Goal: Task Accomplishment & Management: Manage account settings

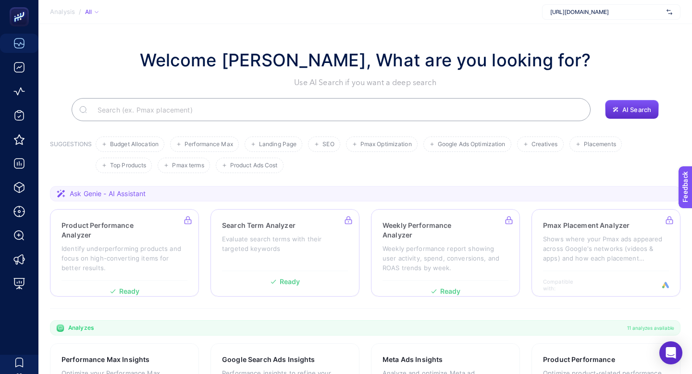
click at [655, 7] on div "[URL][DOMAIN_NAME]" at bounding box center [611, 11] width 138 height 15
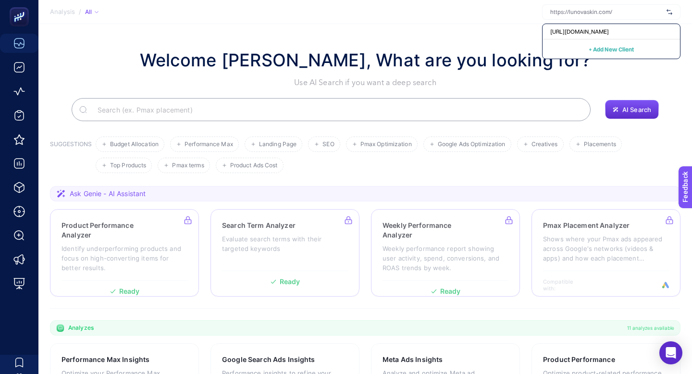
click at [348, 54] on h1 "Welcome [PERSON_NAME], What are you looking for?" at bounding box center [365, 60] width 451 height 26
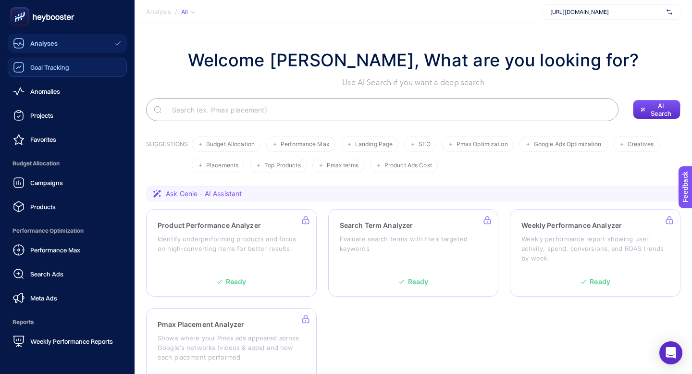
click at [25, 69] on div "Goal Tracking" at bounding box center [41, 68] width 56 height 12
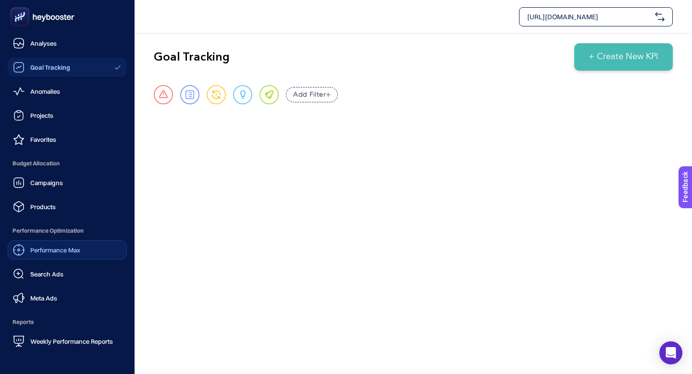
click at [70, 254] on div "Performance Max" at bounding box center [46, 250] width 67 height 12
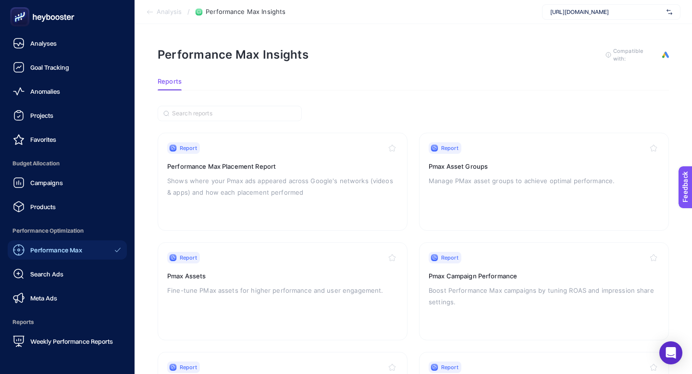
click at [53, 20] on icon at bounding box center [53, 17] width 4 height 5
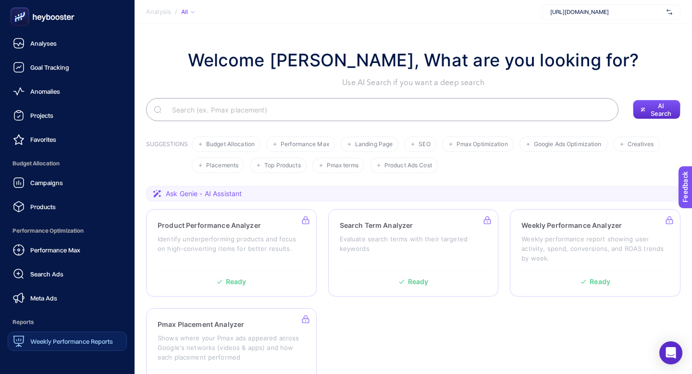
click at [69, 345] on div "Weekly Performance Reports" at bounding box center [63, 342] width 100 height 12
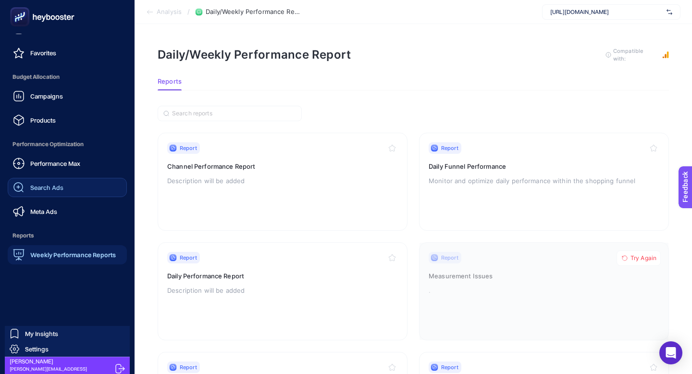
scroll to position [92, 0]
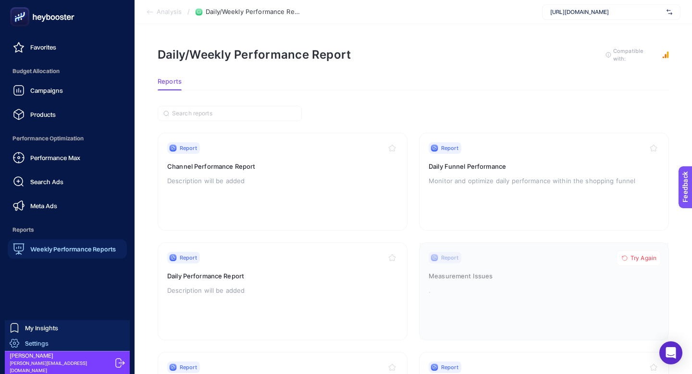
click at [37, 343] on span "Settings" at bounding box center [37, 343] width 24 height 8
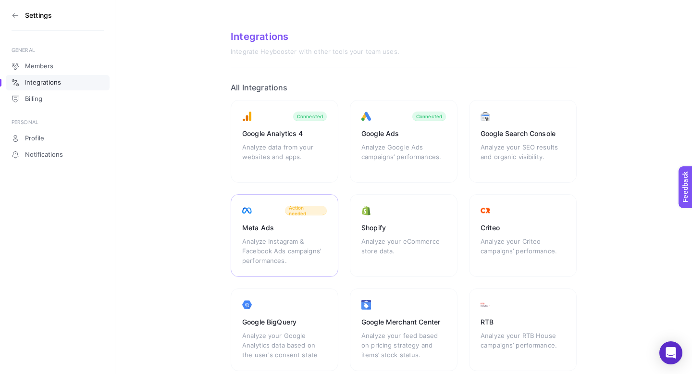
click at [290, 230] on div "Meta Ads" at bounding box center [284, 228] width 85 height 10
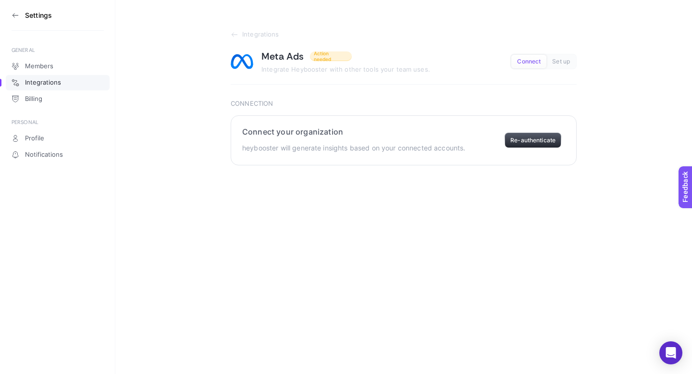
click at [543, 145] on button "Re-authenticate" at bounding box center [533, 140] width 57 height 15
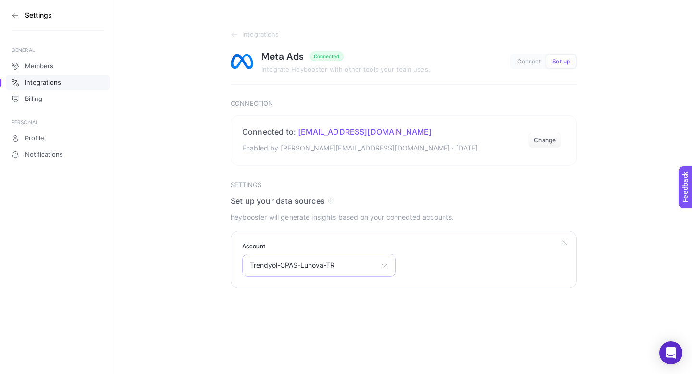
click at [363, 260] on div "Trendyol-CPAS-Lunova-TR [PERSON_NAME] Lunova Skin Trendyol-CPAS-Lunova-TR" at bounding box center [319, 265] width 154 height 23
click at [303, 342] on span "Trendyol-CPAS-Lunova-TR" at bounding box center [292, 339] width 85 height 8
click at [310, 276] on div "Select your account [PERSON_NAME] Lunova Skin Trendyol-CPAS-Lunova-TR" at bounding box center [319, 265] width 154 height 23
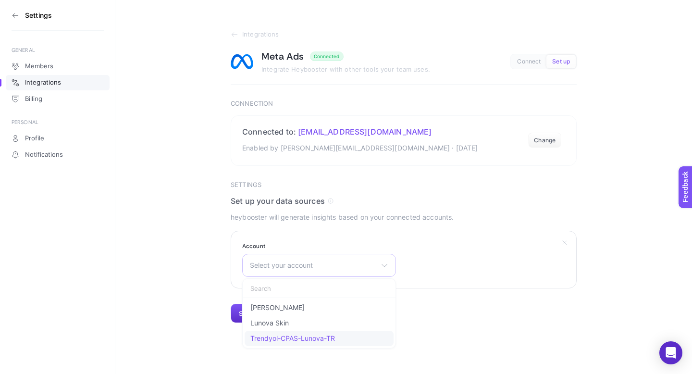
click at [295, 333] on li "Trendyol-CPAS-Lunova-TR" at bounding box center [319, 338] width 149 height 15
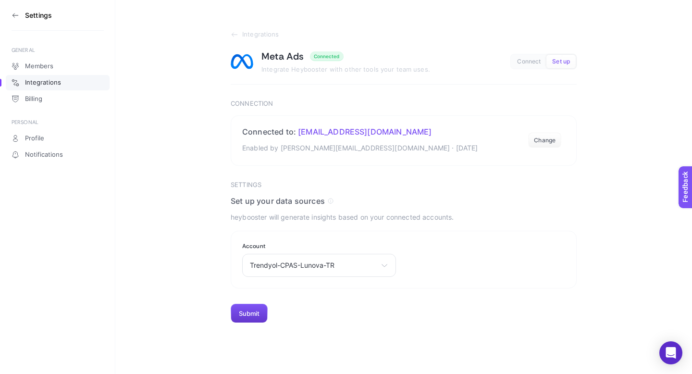
click at [245, 313] on button "Submit" at bounding box center [249, 313] width 37 height 19
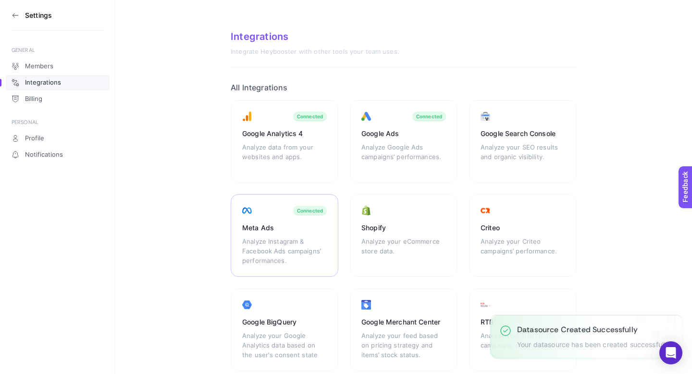
click at [254, 237] on div "Analyze Instagram & Facebook Ads campaigns’ performances." at bounding box center [284, 251] width 85 height 29
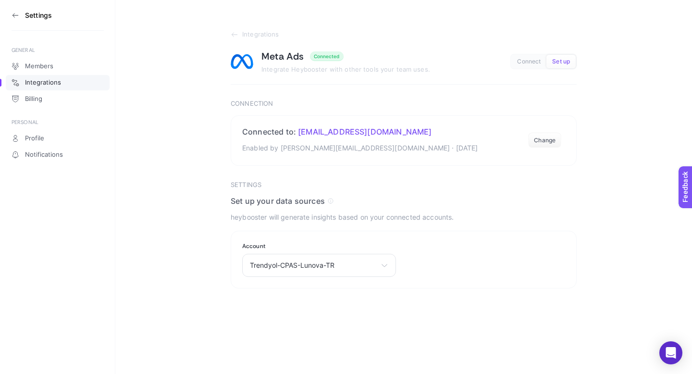
click at [20, 17] on section "Settings" at bounding box center [58, 15] width 92 height 31
click at [18, 15] on icon at bounding box center [16, 16] width 8 height 8
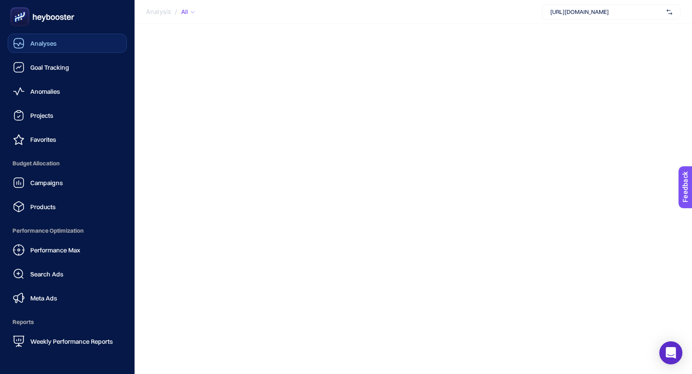
click at [78, 45] on link "Analyses" at bounding box center [67, 43] width 119 height 19
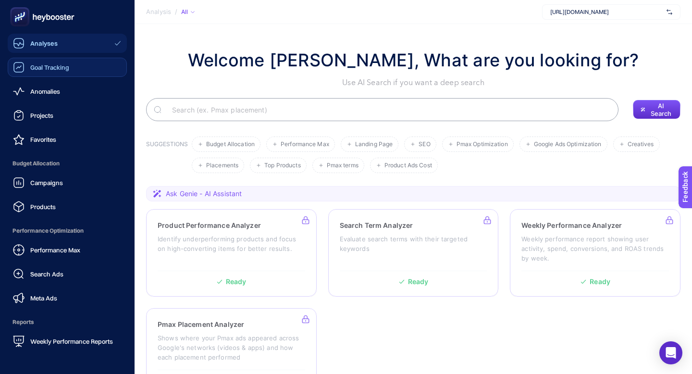
click at [74, 64] on link "Goal Tracking" at bounding box center [67, 67] width 119 height 19
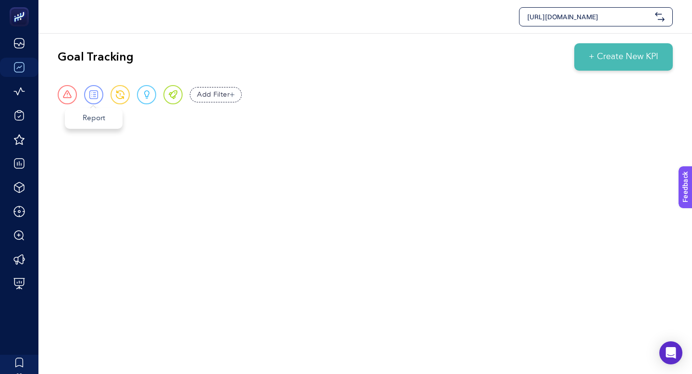
click at [93, 96] on span at bounding box center [93, 94] width 9 height 9
click at [641, 55] on span "+ Create New KPI" at bounding box center [624, 56] width 70 height 13
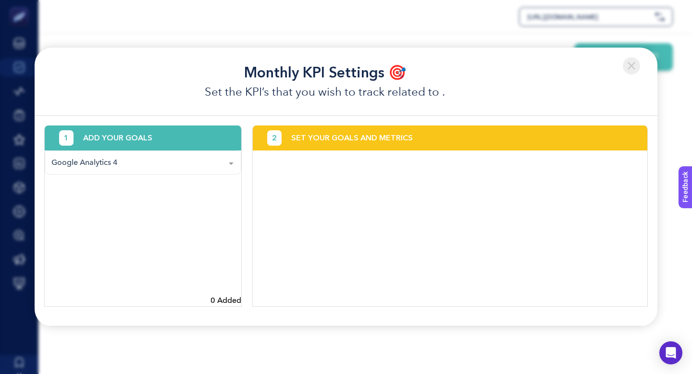
click at [138, 167] on div "Google Analytics 4" at bounding box center [143, 162] width 197 height 24
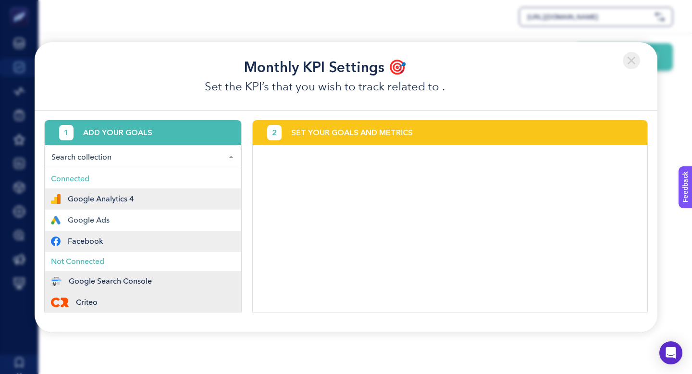
click at [106, 242] on div "Facebook" at bounding box center [143, 242] width 184 height 10
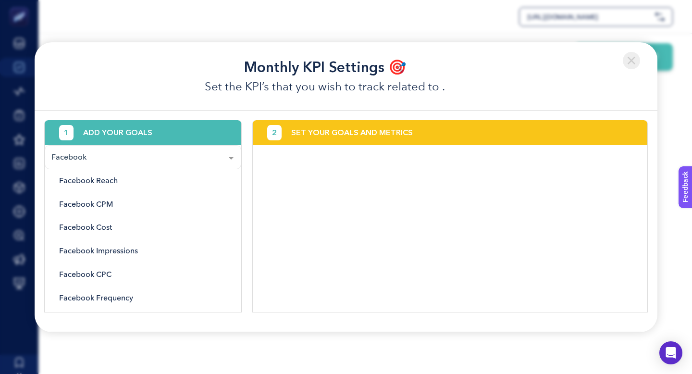
click at [632, 66] on img at bounding box center [631, 60] width 17 height 17
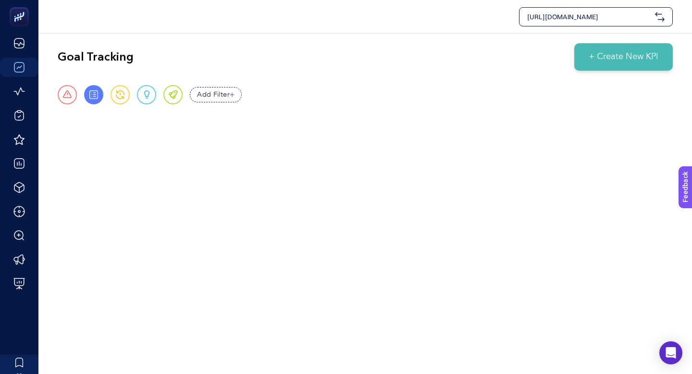
click at [632, 67] on button "+ Create New KPI" at bounding box center [624, 56] width 99 height 27
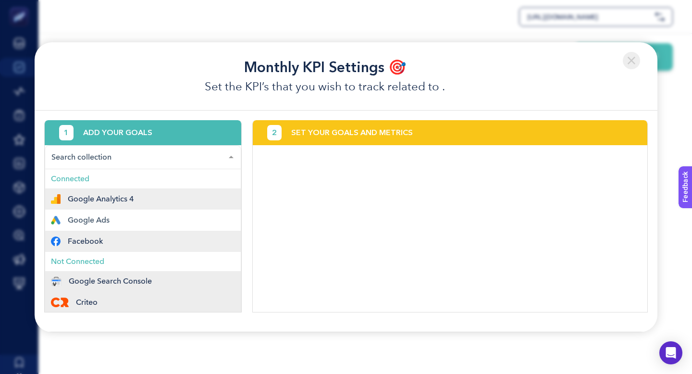
click at [71, 241] on span "Facebook" at bounding box center [85, 242] width 35 height 8
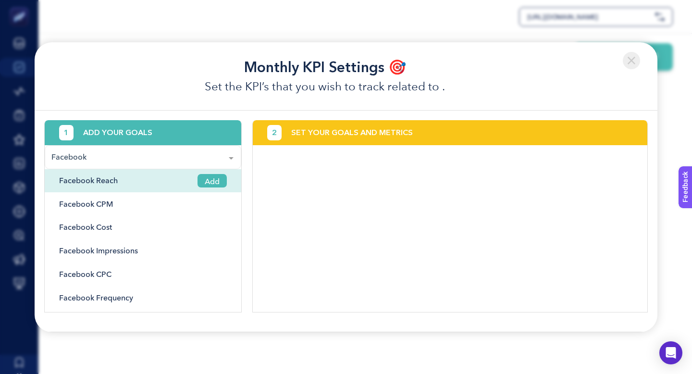
click at [205, 184] on span "Add" at bounding box center [212, 181] width 29 height 14
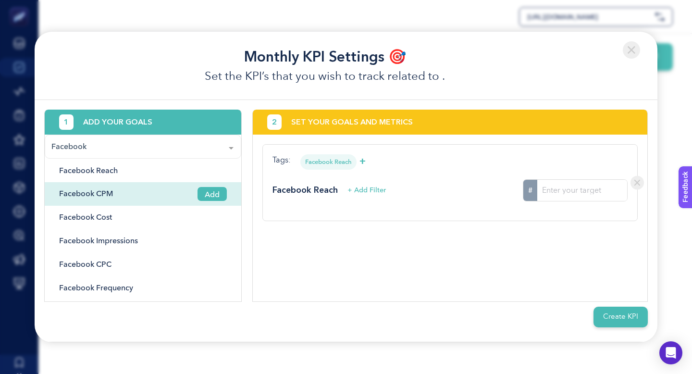
click at [206, 193] on span "Add" at bounding box center [212, 194] width 29 height 14
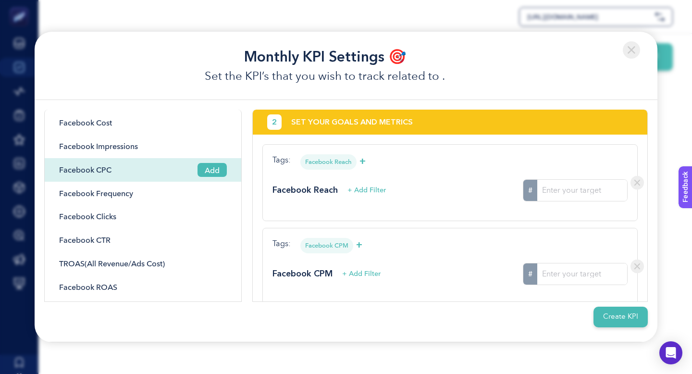
scroll to position [99, 0]
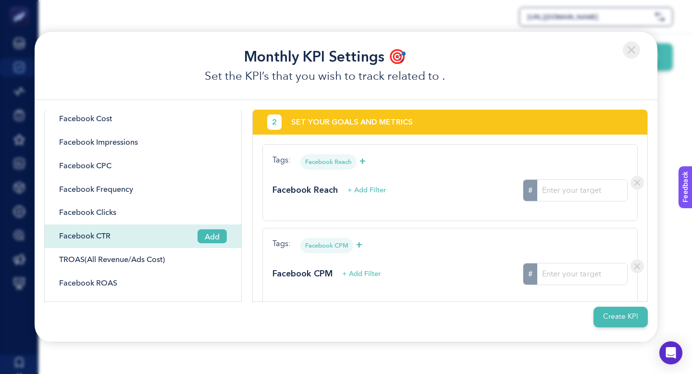
click at [213, 236] on span "Add" at bounding box center [212, 236] width 29 height 14
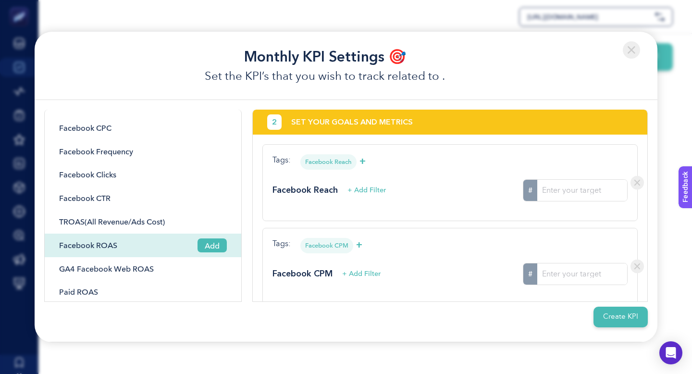
scroll to position [137, 0]
click at [214, 242] on span "Add" at bounding box center [212, 245] width 29 height 14
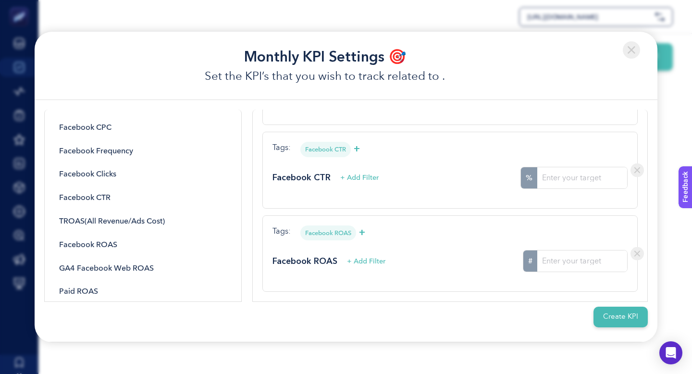
scroll to position [0, 0]
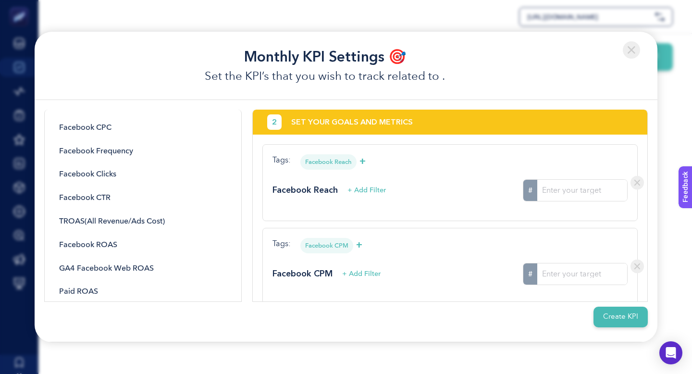
click at [556, 196] on input "#" at bounding box center [583, 190] width 90 height 21
click at [620, 187] on input "1" at bounding box center [583, 190] width 90 height 21
click at [620, 187] on input "2" at bounding box center [583, 190] width 90 height 21
click at [620, 192] on input "1" at bounding box center [583, 190] width 90 height 21
click at [620, 192] on input "0" at bounding box center [583, 190] width 90 height 21
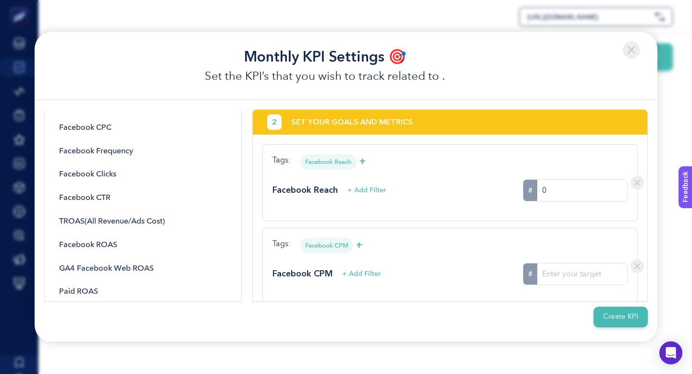
drag, startPoint x: 561, startPoint y: 191, endPoint x: 530, endPoint y: 190, distance: 30.3
click at [530, 190] on div "# 0" at bounding box center [575, 190] width 105 height 22
type input "250000"
click at [566, 275] on input "#" at bounding box center [583, 273] width 90 height 21
type input "8"
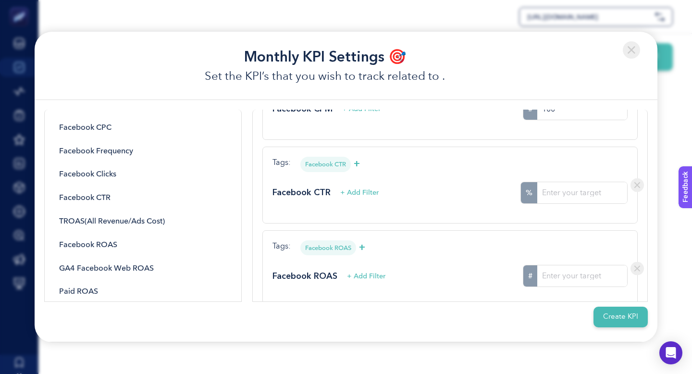
scroll to position [164, 0]
type input "100"
click at [573, 198] on input "#" at bounding box center [583, 193] width 90 height 21
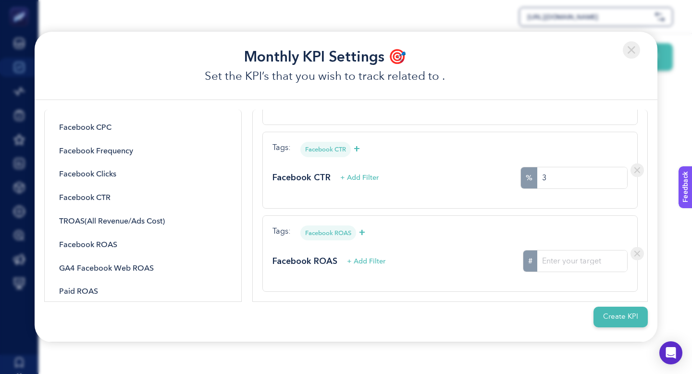
type input "3"
click at [558, 262] on input "#" at bounding box center [583, 260] width 90 height 21
click at [467, 254] on div "Facebook ROAS + Add Filter # 1.5" at bounding box center [450, 261] width 355 height 22
drag, startPoint x: 567, startPoint y: 263, endPoint x: 509, endPoint y: 263, distance: 58.2
click at [509, 263] on div "Facebook ROAS + Add Filter # 1.5" at bounding box center [450, 261] width 355 height 22
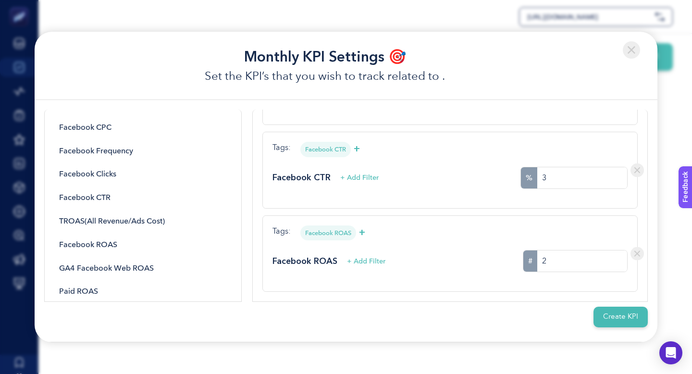
type input "2"
click at [489, 265] on div "Facebook ROAS + Add Filter # 2" at bounding box center [450, 261] width 355 height 22
click at [612, 318] on button "Create KPI" at bounding box center [621, 317] width 54 height 21
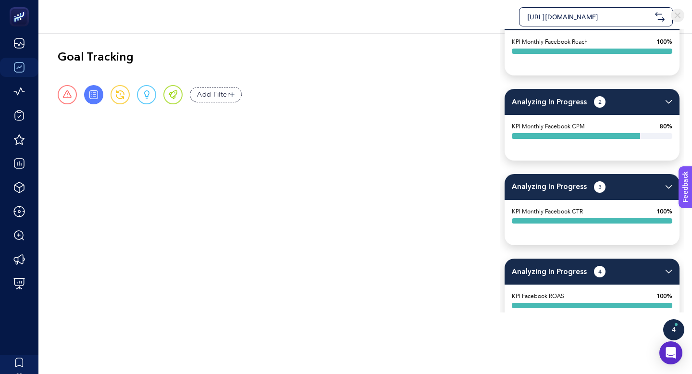
scroll to position [0, 0]
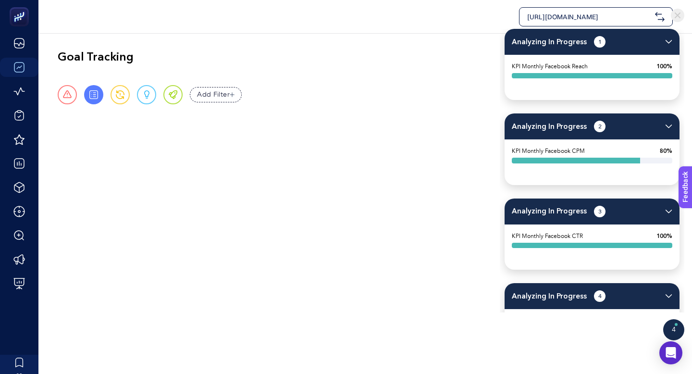
click at [664, 128] on div "Analyzing In Progress 2" at bounding box center [592, 126] width 175 height 26
click at [668, 128] on img at bounding box center [669, 127] width 7 height 4
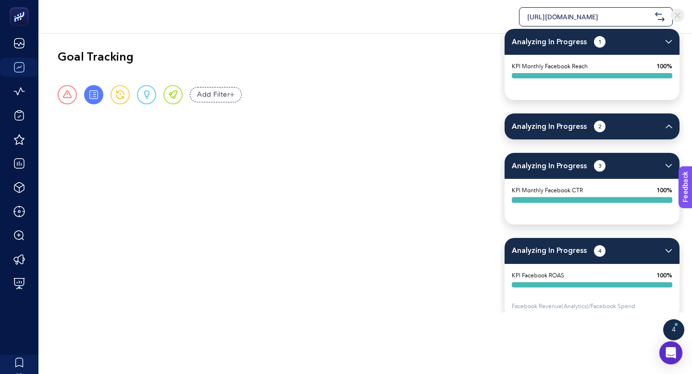
click at [672, 42] on img at bounding box center [669, 42] width 7 height 4
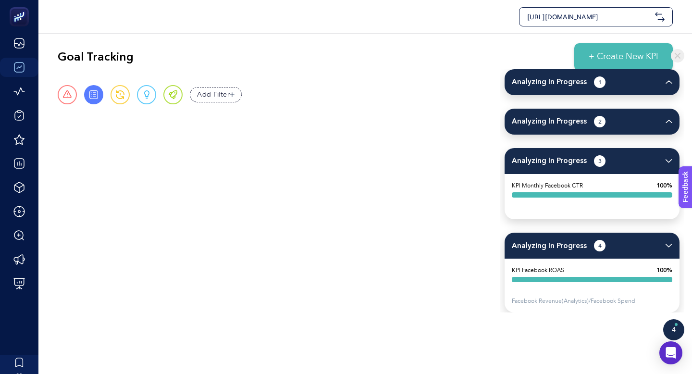
click at [671, 124] on div "Analyzing In Progress 2" at bounding box center [592, 122] width 175 height 26
click at [666, 160] on img at bounding box center [669, 161] width 7 height 4
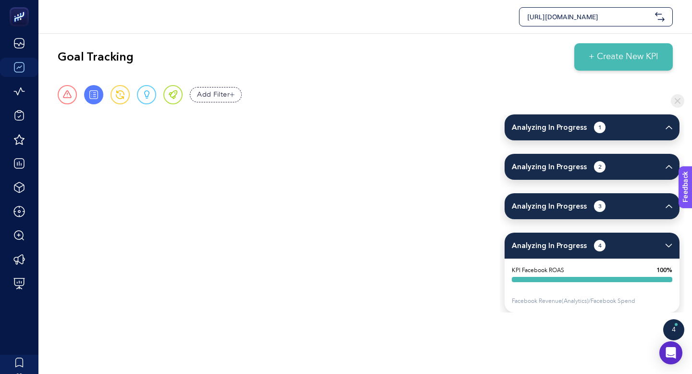
click at [670, 244] on img at bounding box center [669, 246] width 7 height 4
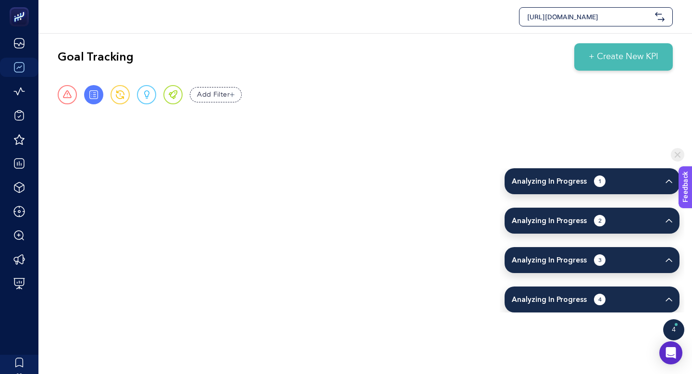
click at [668, 184] on div "Analyzing In Progress 1" at bounding box center [592, 181] width 175 height 26
click at [669, 181] on img at bounding box center [669, 181] width 7 height 4
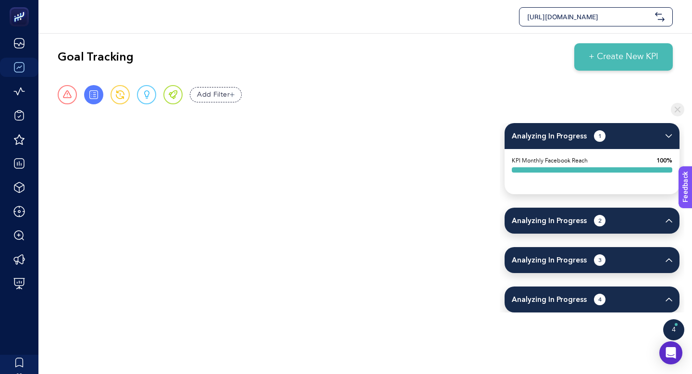
click at [564, 155] on div "KPI Monthly Facebook Reach 100%" at bounding box center [592, 164] width 175 height 31
click at [560, 158] on span "KPI Monthly Facebook Reach" at bounding box center [550, 160] width 76 height 9
click at [669, 222] on img at bounding box center [669, 221] width 7 height 4
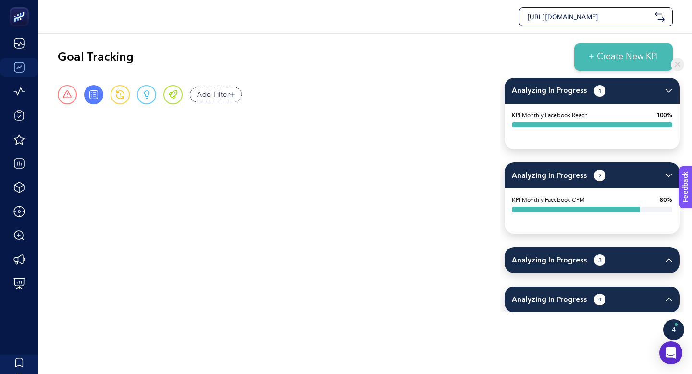
click at [668, 257] on div "Analyzing In Progress 3" at bounding box center [592, 260] width 175 height 26
click at [667, 263] on div "Analyzing In Progress 3" at bounding box center [592, 260] width 175 height 26
click at [671, 261] on img at bounding box center [669, 260] width 7 height 4
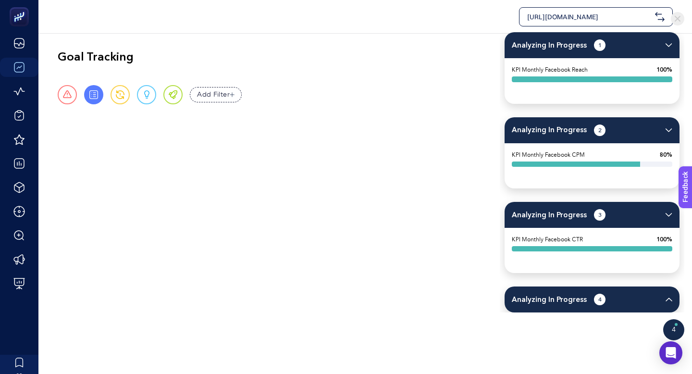
click at [670, 300] on img at bounding box center [669, 300] width 7 height 4
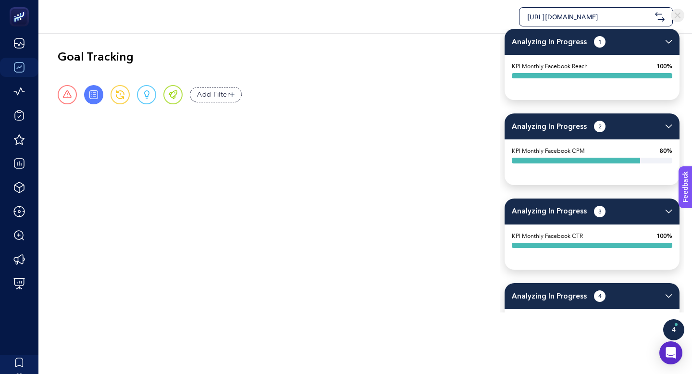
click at [285, 162] on div "[URL][DOMAIN_NAME] Goal Tracking + Create New KPI Urgent Report Warning Opportu…" at bounding box center [346, 187] width 692 height 374
click at [678, 18] on img at bounding box center [677, 15] width 13 height 13
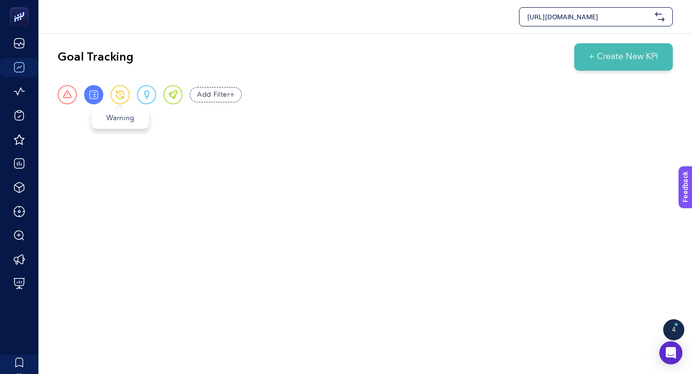
click at [113, 96] on div "Warning" at bounding box center [120, 94] width 19 height 19
click at [117, 95] on span at bounding box center [120, 94] width 9 height 9
click at [141, 100] on div "Opportunity" at bounding box center [146, 94] width 19 height 19
click at [125, 100] on div "Warning" at bounding box center [120, 94] width 19 height 19
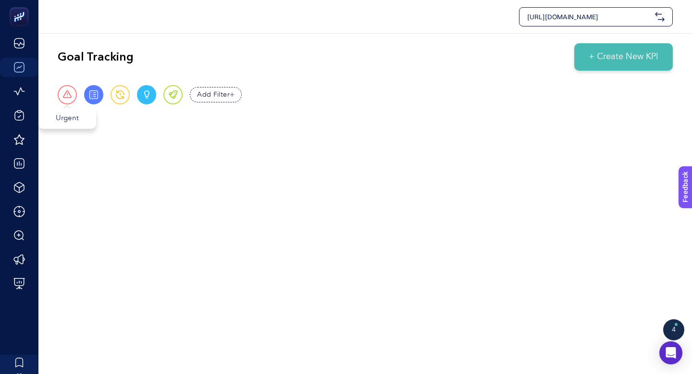
click at [63, 99] on div "Urgent" at bounding box center [67, 94] width 19 height 19
click at [88, 99] on div "Report" at bounding box center [93, 94] width 19 height 19
click at [145, 93] on span at bounding box center [146, 94] width 5 height 9
click at [90, 95] on span at bounding box center [93, 94] width 9 height 9
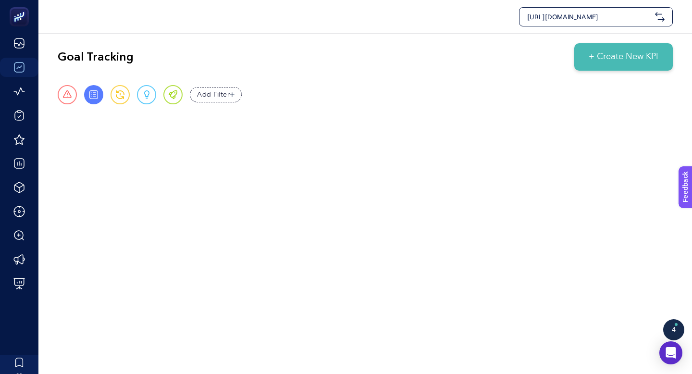
click at [201, 89] on div "Add Filter" at bounding box center [216, 94] width 52 height 15
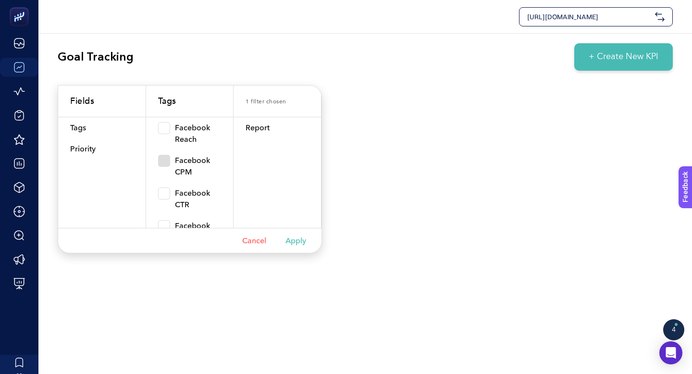
click at [177, 162] on label "Facebook CPM" at bounding box center [189, 166] width 63 height 23
click at [192, 166] on input "Facebook CPM" at bounding box center [192, 166] width 0 height 0
click at [166, 191] on span at bounding box center [164, 194] width 12 height 12
click at [189, 199] on input "Facebook CTR" at bounding box center [189, 199] width 0 height 0
click at [167, 167] on label "Facebook CPM" at bounding box center [189, 166] width 63 height 23
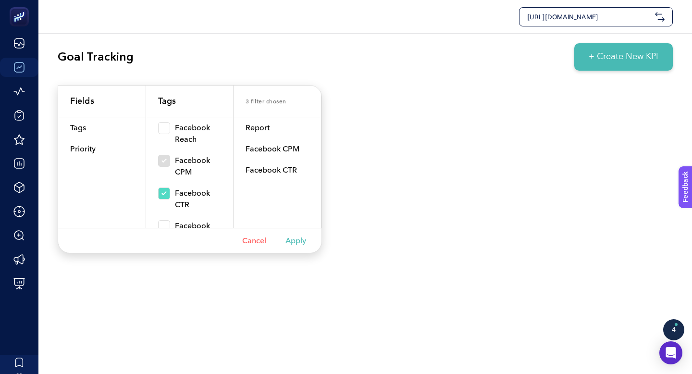
click at [192, 166] on input "Facebook CPM" at bounding box center [192, 166] width 0 height 0
click at [170, 162] on span at bounding box center [164, 161] width 12 height 12
click at [192, 166] on input "Facebook CPM" at bounding box center [192, 166] width 0 height 0
click at [165, 134] on label "Facebook Reach" at bounding box center [189, 133] width 63 height 23
click at [197, 134] on input "Facebook Reach" at bounding box center [197, 134] width 0 height 0
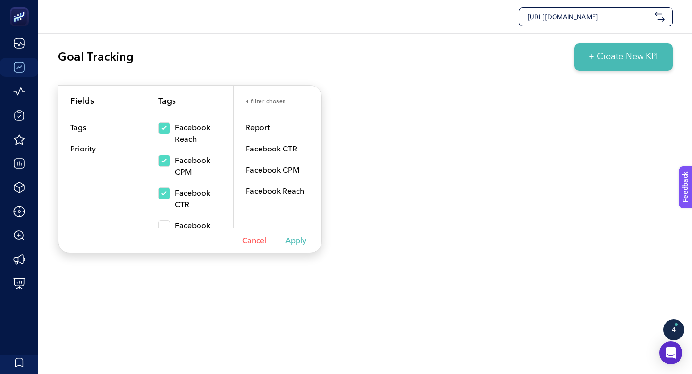
click at [297, 240] on button "Apply" at bounding box center [296, 240] width 21 height 9
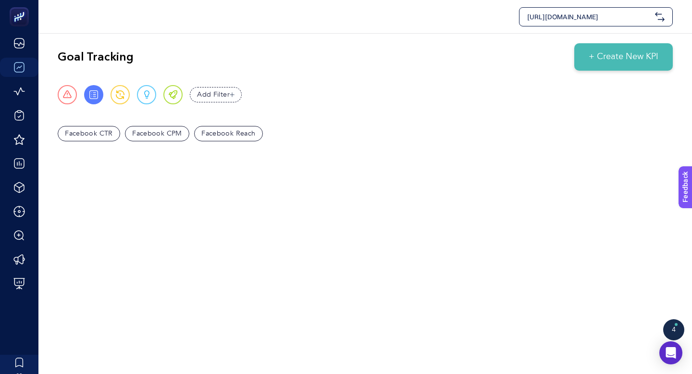
click at [170, 138] on div "Facebook CPM" at bounding box center [157, 133] width 64 height 15
click at [170, 134] on div "Facebook CPM" at bounding box center [157, 133] width 64 height 15
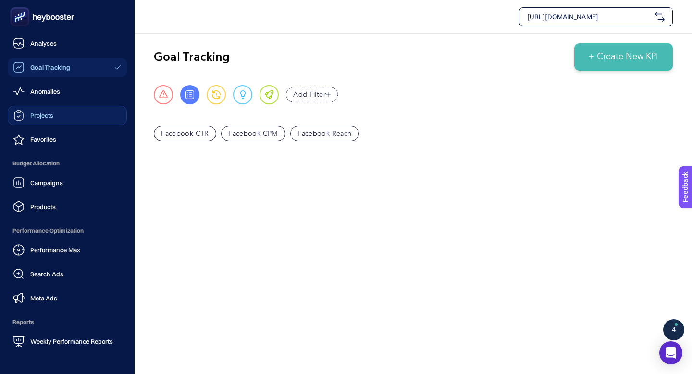
click at [64, 113] on link "Projects" at bounding box center [67, 115] width 119 height 19
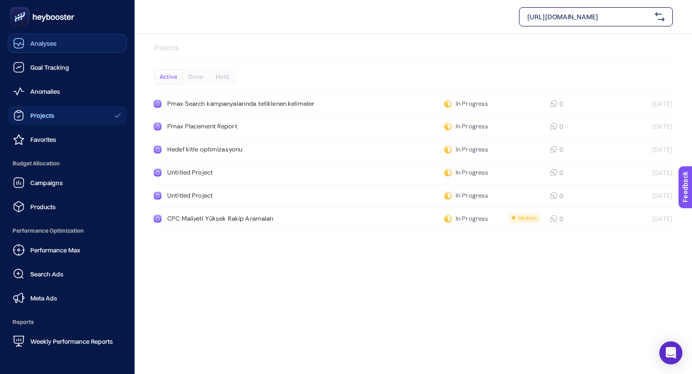
click at [27, 43] on div "Analyses" at bounding box center [35, 44] width 44 height 12
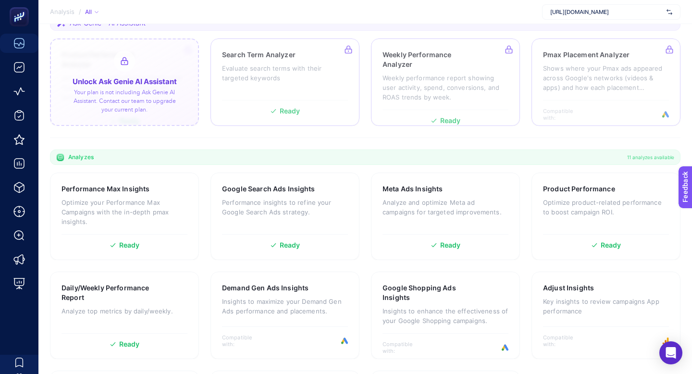
scroll to position [174, 0]
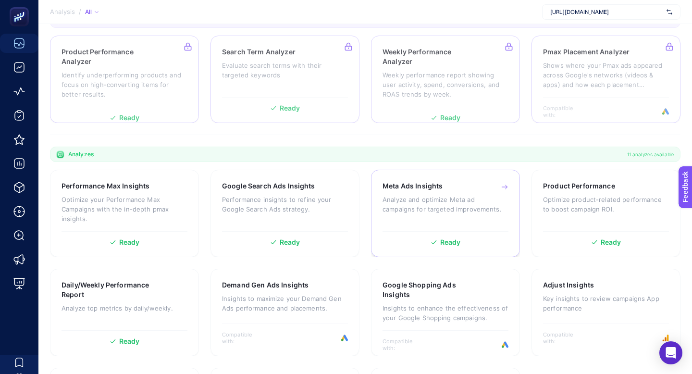
click at [400, 201] on p "Analyze and optimize Meta ad campaigns for targeted improvements." at bounding box center [446, 204] width 126 height 19
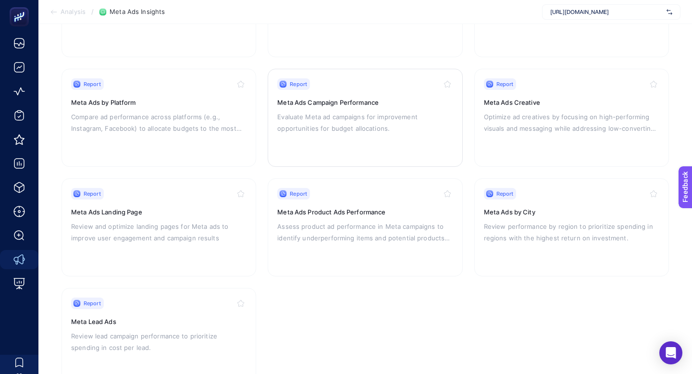
click at [328, 125] on p "Evaluate Meta ad campaigns for improvement opportunities for budget allocations." at bounding box center [364, 122] width 175 height 23
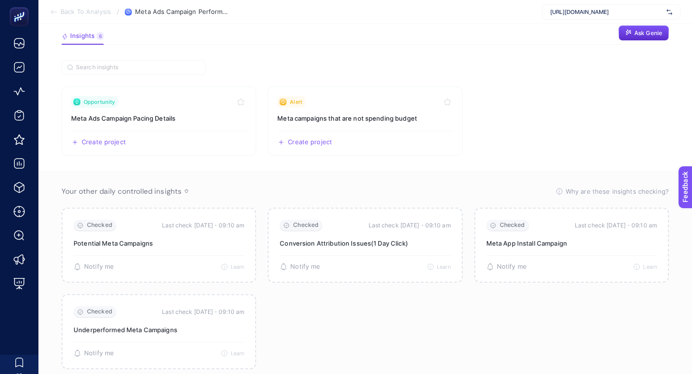
scroll to position [86, 0]
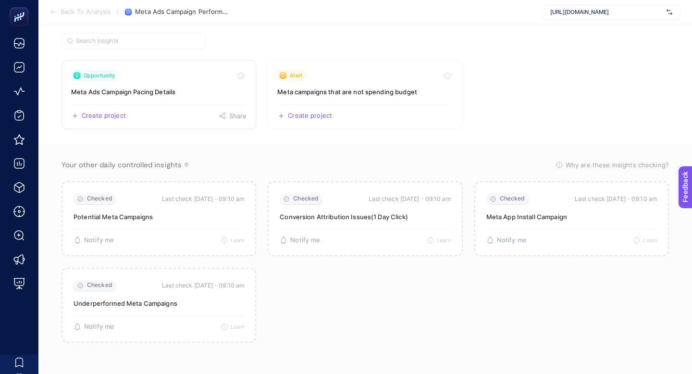
click at [157, 79] on div "Opportunity" at bounding box center [158, 76] width 175 height 12
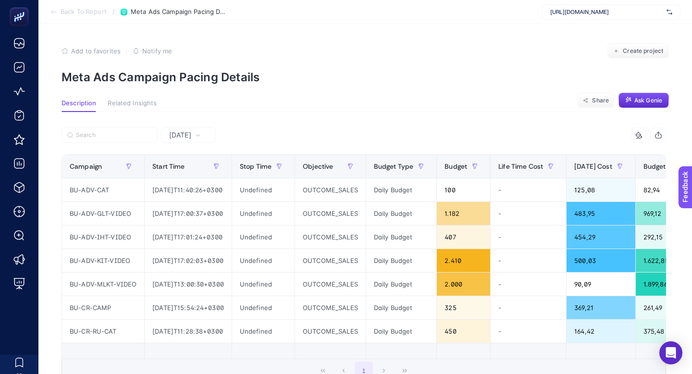
click at [125, 101] on span "Related Insights" at bounding box center [132, 104] width 49 height 8
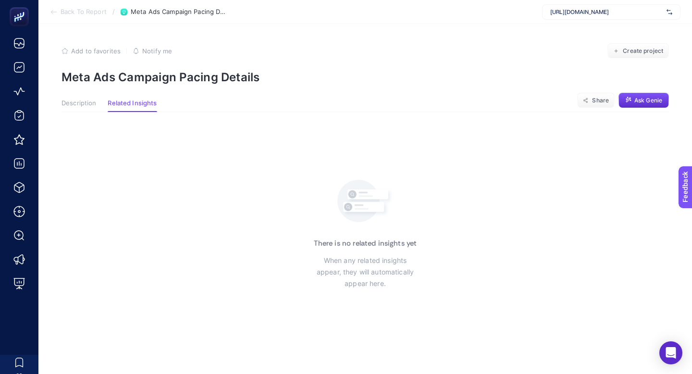
click at [75, 11] on span "Back To Report" at bounding box center [84, 12] width 46 height 8
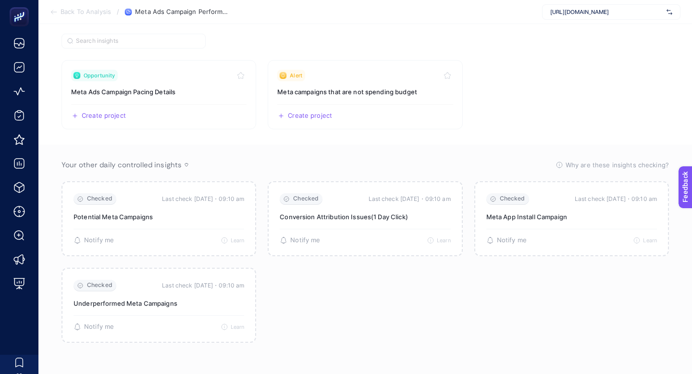
scroll to position [86, 0]
click at [98, 8] on section "Back To Analysis / Meta Ads Campaign Performance [URL][DOMAIN_NAME]" at bounding box center [365, 12] width 654 height 24
click at [87, 11] on span "Back To Analysis" at bounding box center [86, 12] width 50 height 8
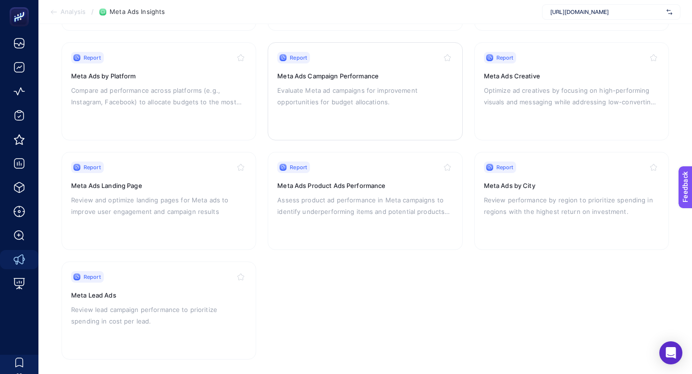
click at [371, 100] on p "Evaluate Meta ad campaigns for improvement opportunities for budget allocations." at bounding box center [364, 96] width 175 height 23
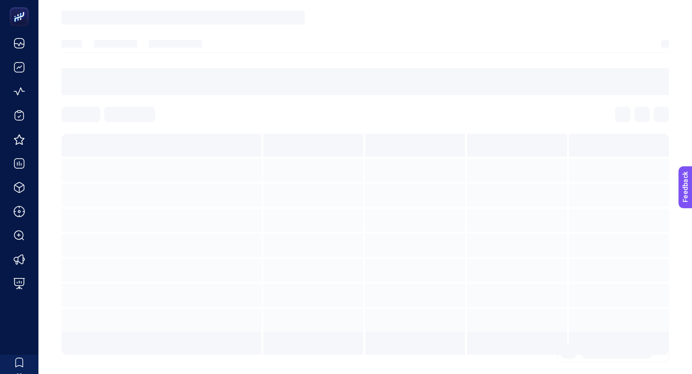
scroll to position [86, 0]
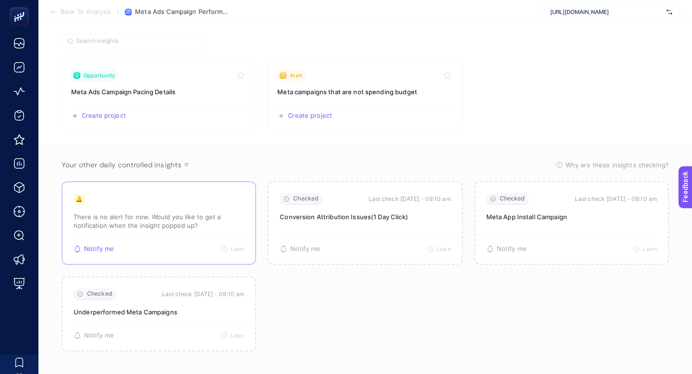
click at [190, 215] on p "There is no alert for now. Would you like to get a notification when the insigh…" at bounding box center [159, 221] width 171 height 17
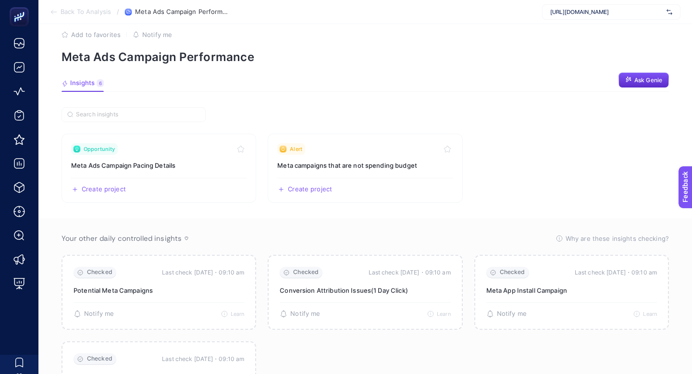
scroll to position [0, 0]
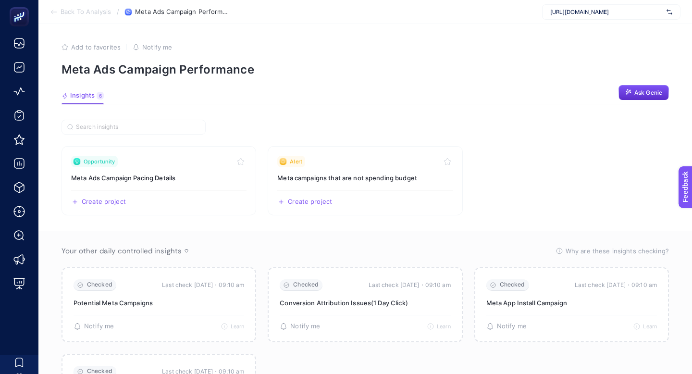
click at [99, 13] on span "Back To Analysis" at bounding box center [86, 12] width 50 height 8
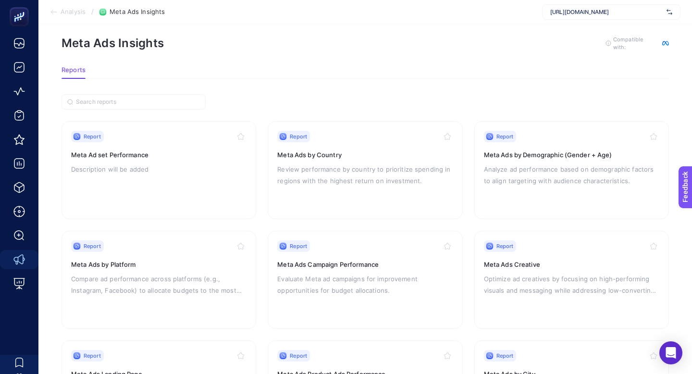
scroll to position [11, 0]
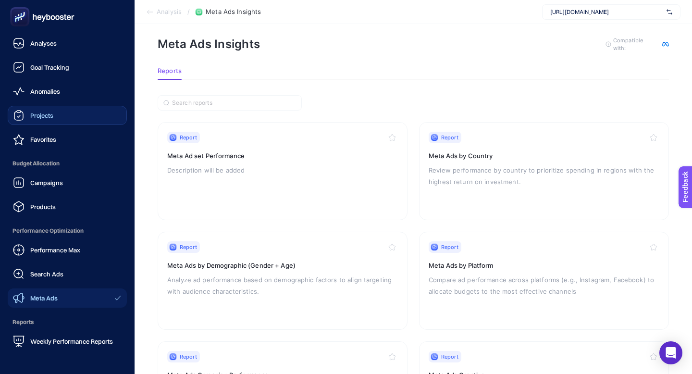
click at [32, 113] on span "Projects" at bounding box center [41, 116] width 23 height 8
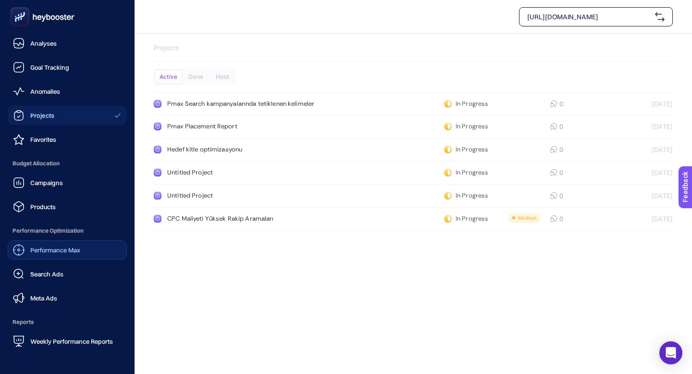
click at [55, 255] on div "Performance Max" at bounding box center [46, 250] width 67 height 12
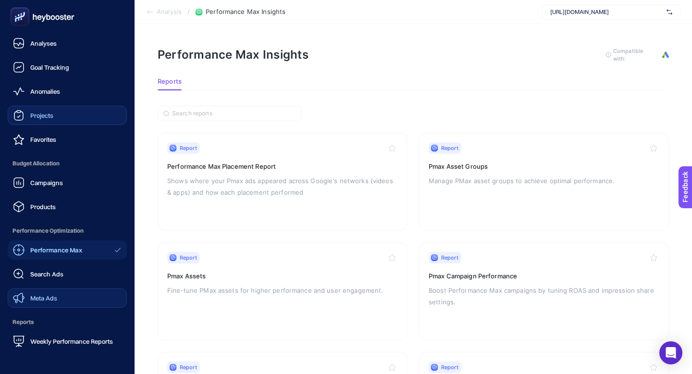
click at [44, 294] on span "Meta Ads" at bounding box center [43, 298] width 27 height 8
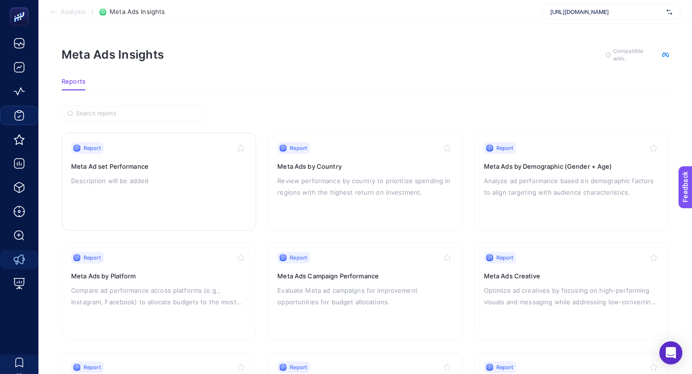
click at [191, 165] on h3 "Meta Ad set Performance" at bounding box center [158, 167] width 175 height 10
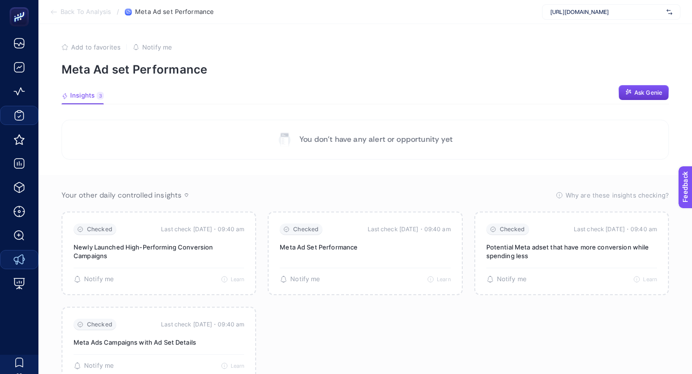
click at [644, 92] on span "Ask Genie" at bounding box center [649, 93] width 28 height 8
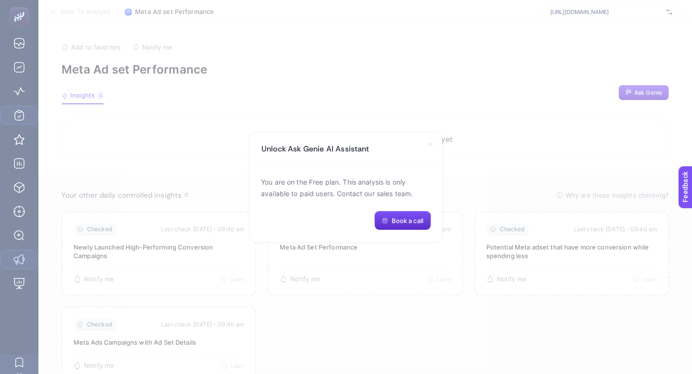
click at [430, 146] on icon at bounding box center [431, 144] width 8 height 8
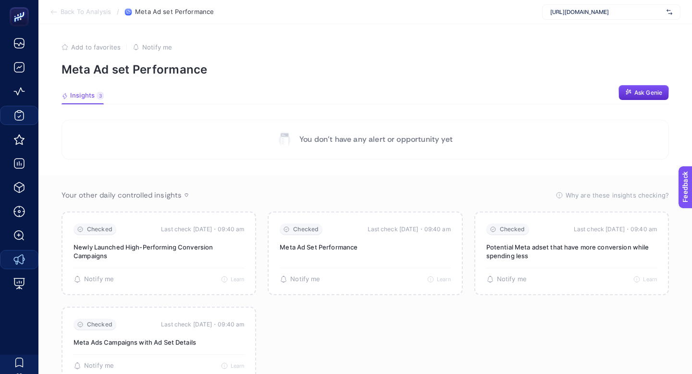
scroll to position [45, 0]
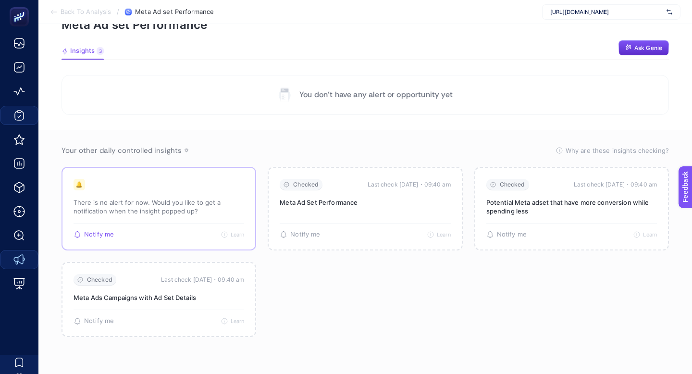
click at [195, 205] on p "There is no alert for now. Would you like to get a notification when the insigh…" at bounding box center [159, 206] width 171 height 17
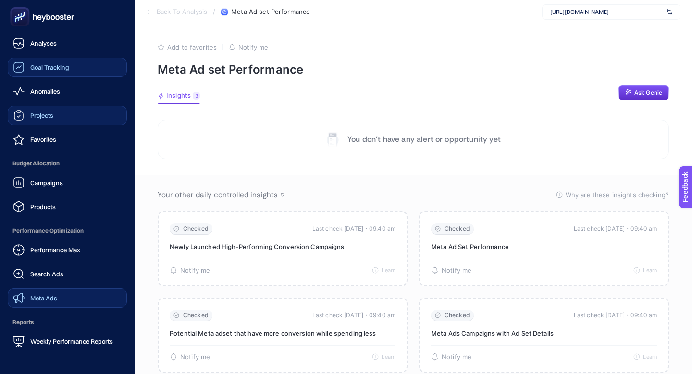
click at [64, 60] on link "Goal Tracking" at bounding box center [67, 67] width 119 height 19
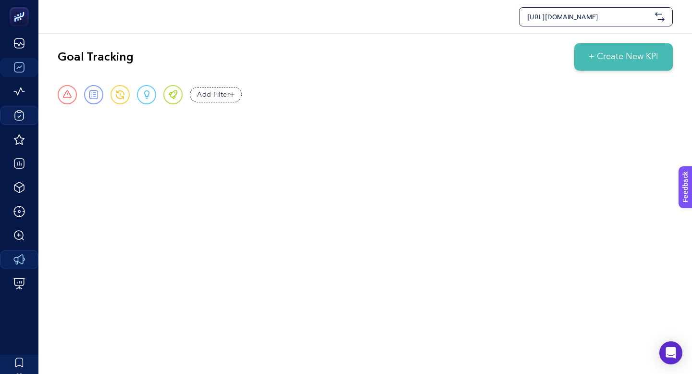
click at [597, 50] on span "+ Create New KPI" at bounding box center [624, 56] width 70 height 13
